Goal: Find contact information: Find contact information

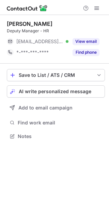
scroll to position [3, 3]
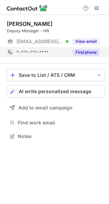
click at [87, 54] on button "Find phone" at bounding box center [85, 52] width 27 height 7
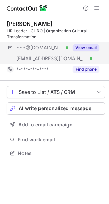
scroll to position [148, 109]
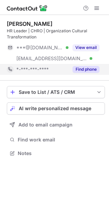
click at [89, 69] on button "Find phone" at bounding box center [85, 69] width 27 height 7
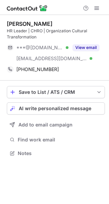
scroll to position [148, 109]
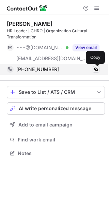
click at [94, 69] on span at bounding box center [95, 69] width 5 height 5
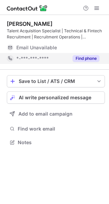
scroll to position [137, 109]
click at [84, 56] on button "Find phone" at bounding box center [85, 58] width 27 height 7
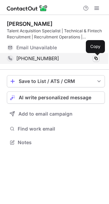
click at [95, 57] on span at bounding box center [95, 58] width 5 height 5
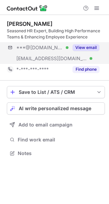
scroll to position [148, 109]
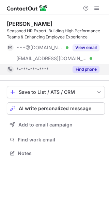
click at [87, 67] on button "Find phone" at bounding box center [85, 69] width 27 height 7
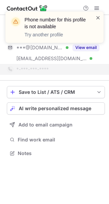
click at [97, 18] on span at bounding box center [97, 17] width 5 height 7
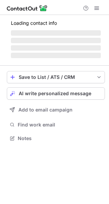
scroll to position [148, 109]
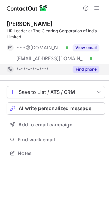
click at [84, 67] on button "Find phone" at bounding box center [85, 69] width 27 height 7
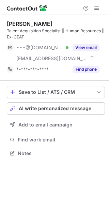
scroll to position [148, 109]
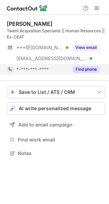
click at [77, 67] on button "Find phone" at bounding box center [85, 69] width 27 height 7
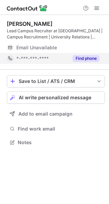
scroll to position [137, 109]
click at [86, 58] on button "Find phone" at bounding box center [85, 58] width 27 height 7
